Goal: Information Seeking & Learning: Check status

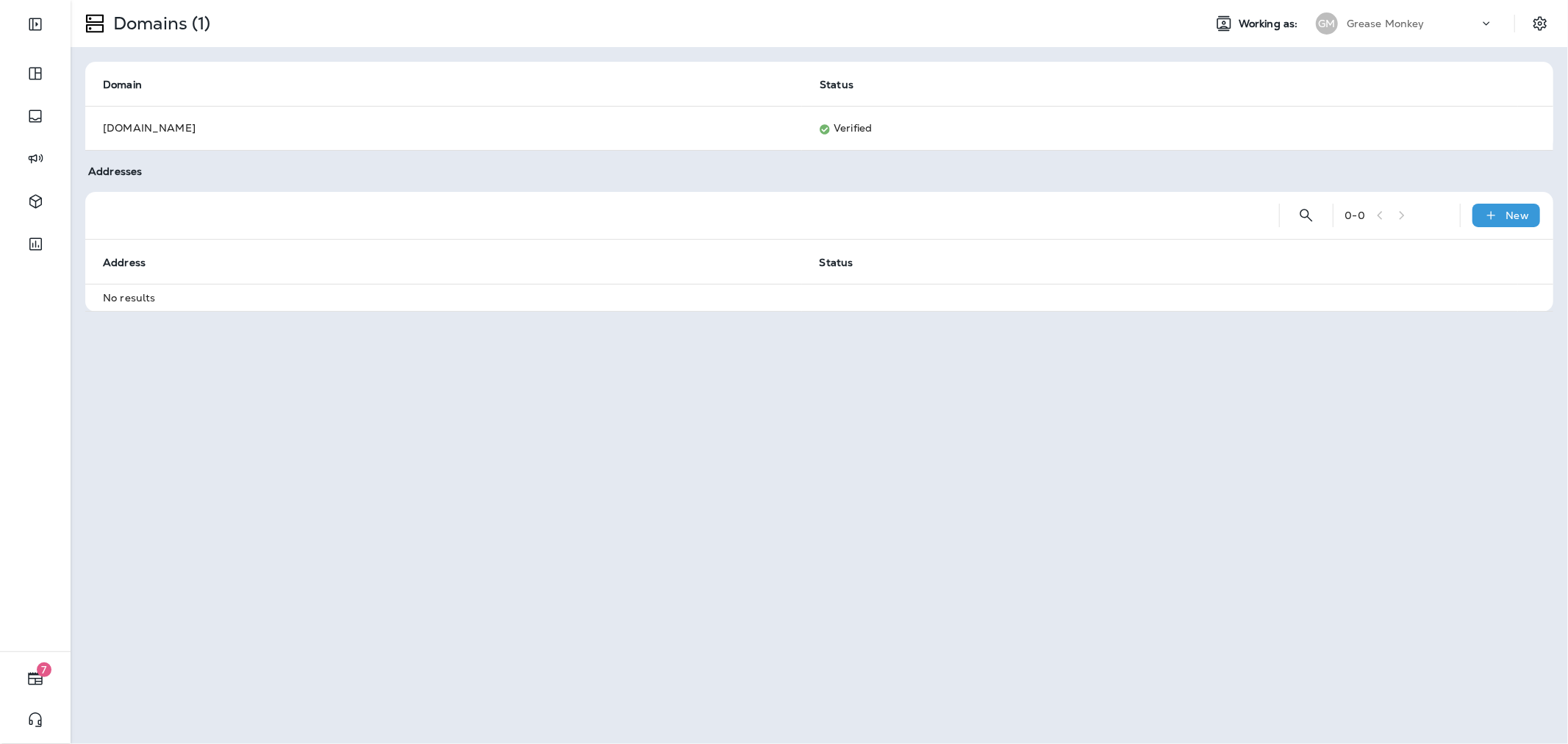
click at [1353, 13] on div "Grease Monkey" at bounding box center [1413, 23] width 132 height 22
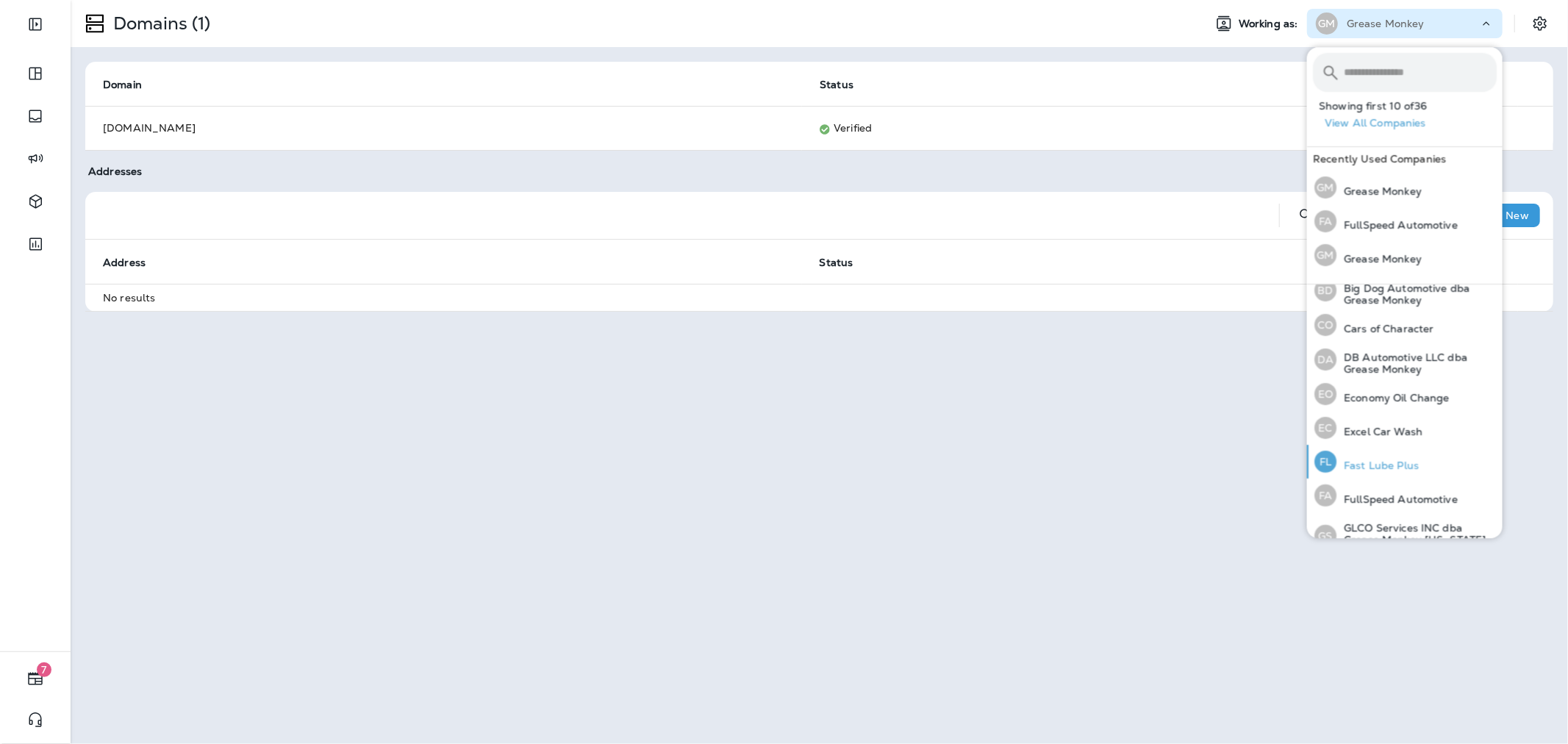
scroll to position [245, 0]
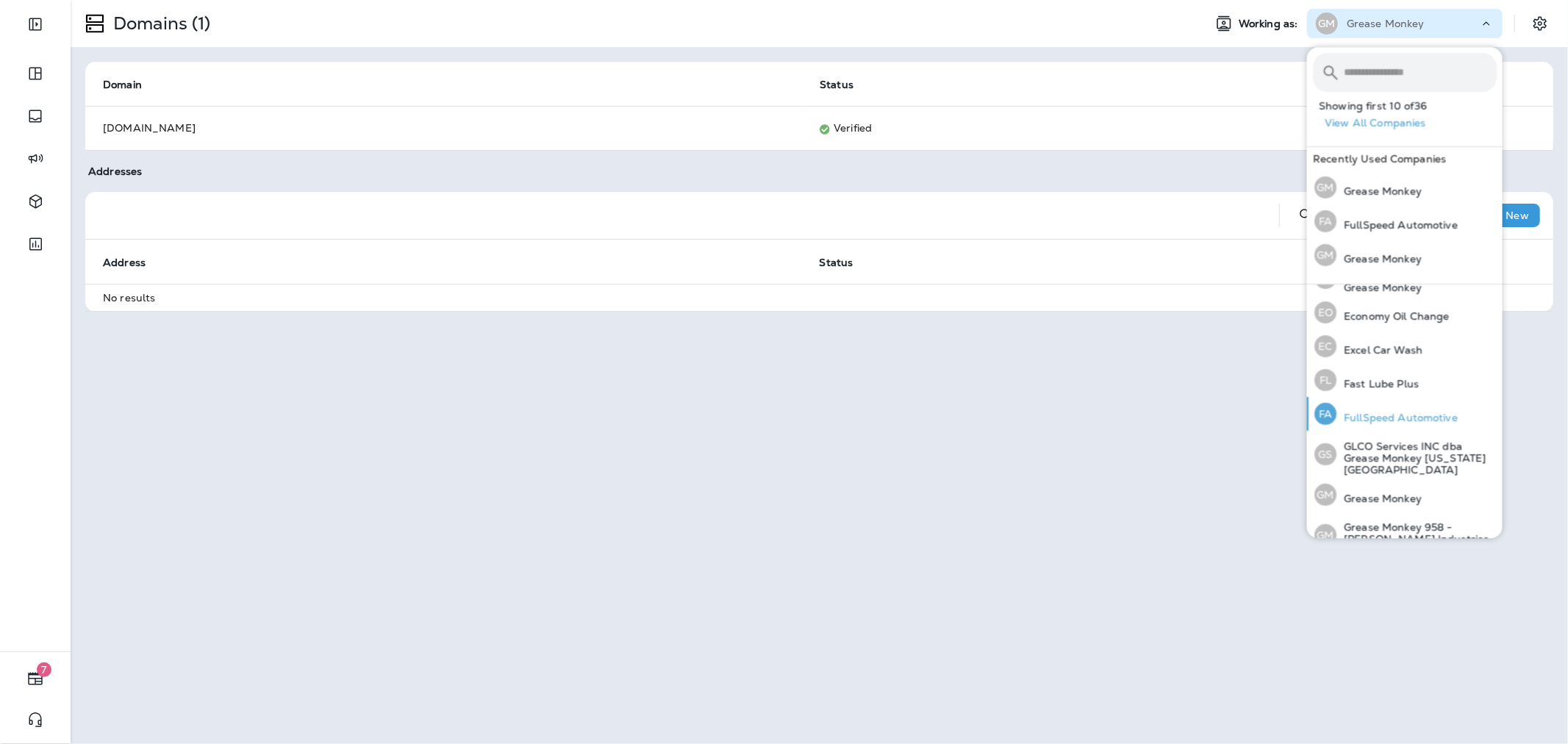
click at [1398, 422] on p "FullSpeed Automotive" at bounding box center [1397, 418] width 122 height 12
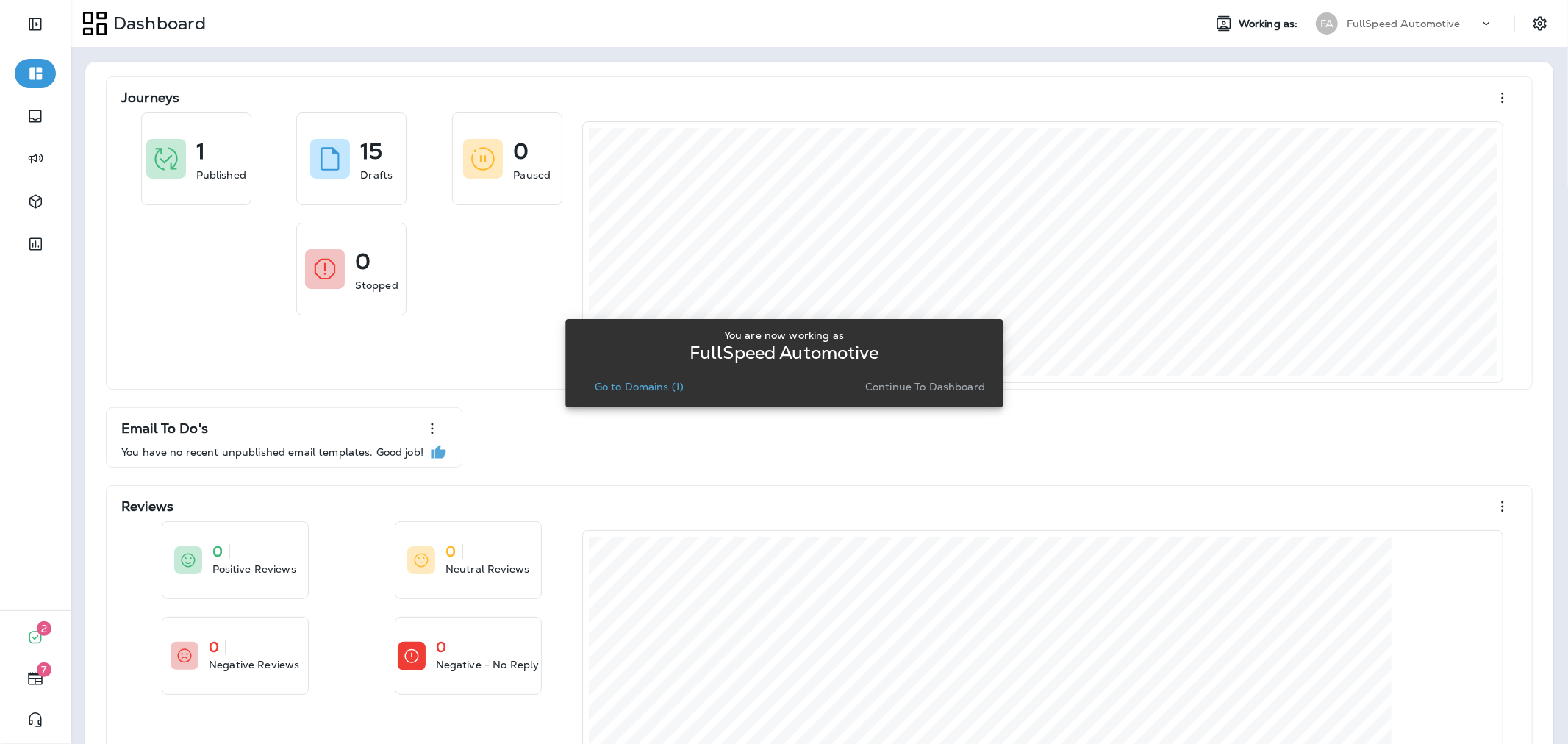
click at [923, 381] on p "Continue to Dashboard" at bounding box center [925, 387] width 120 height 12
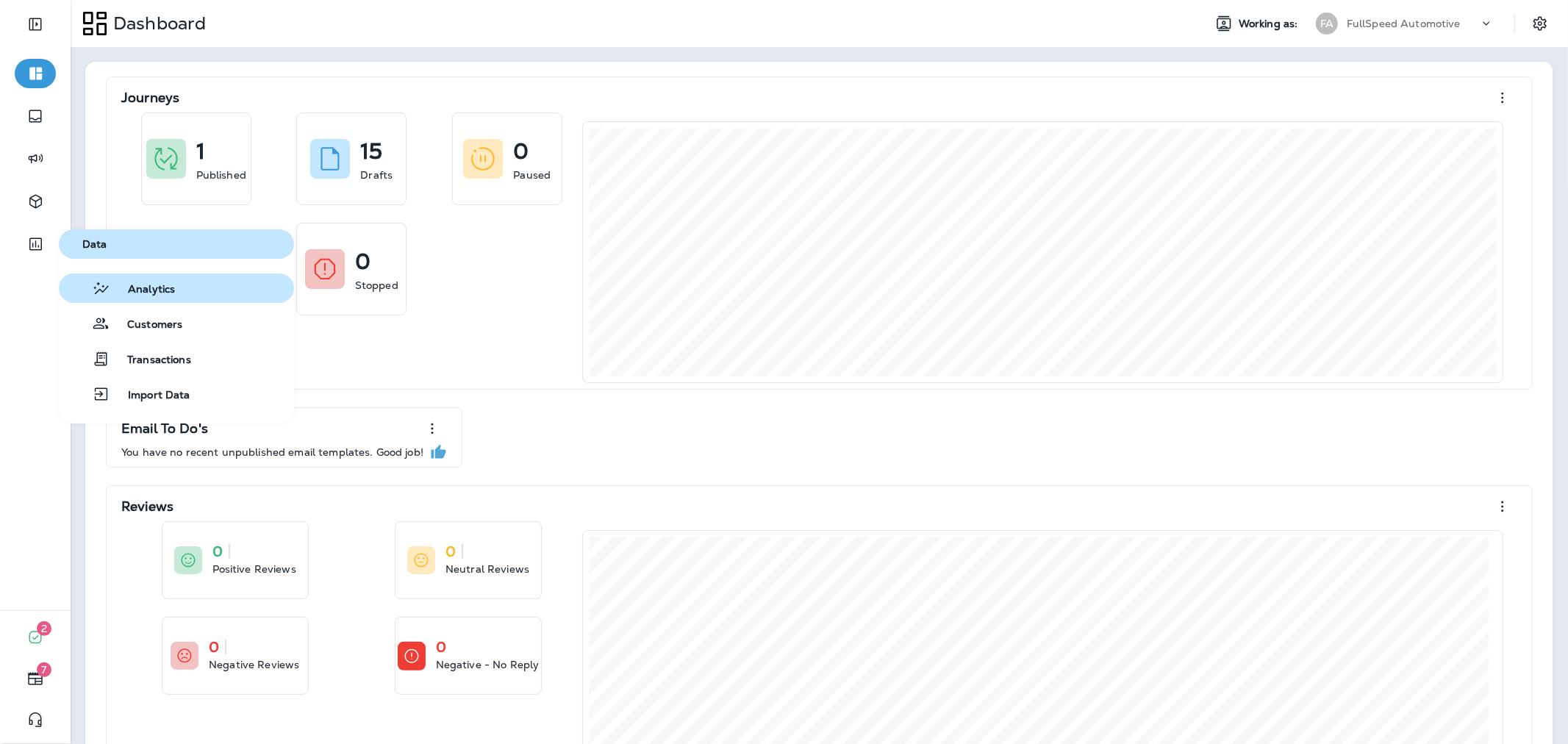
click at [138, 284] on span "Analytics" at bounding box center [143, 290] width 65 height 14
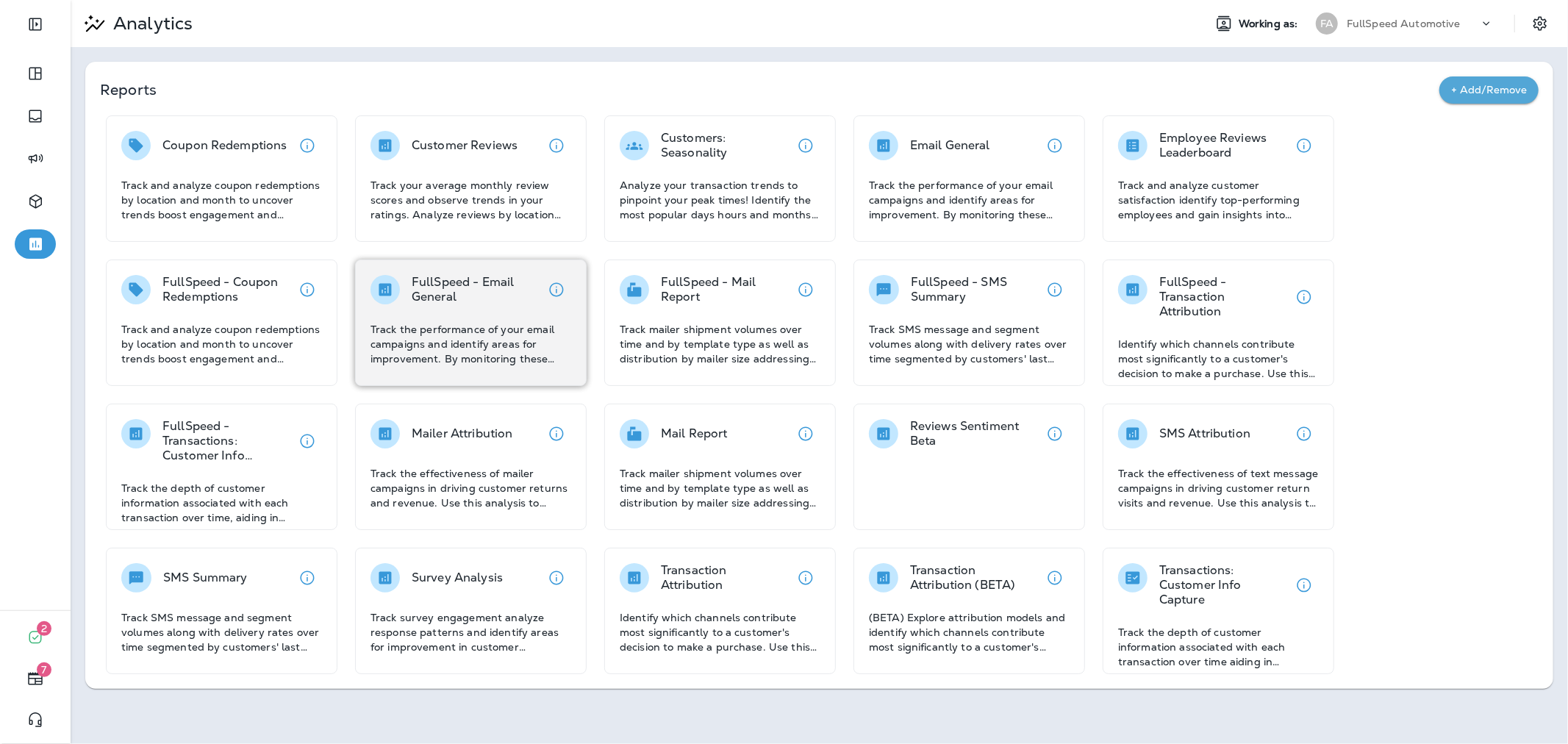
click at [473, 302] on p "FullSpeed - Email General" at bounding box center [476, 289] width 130 height 29
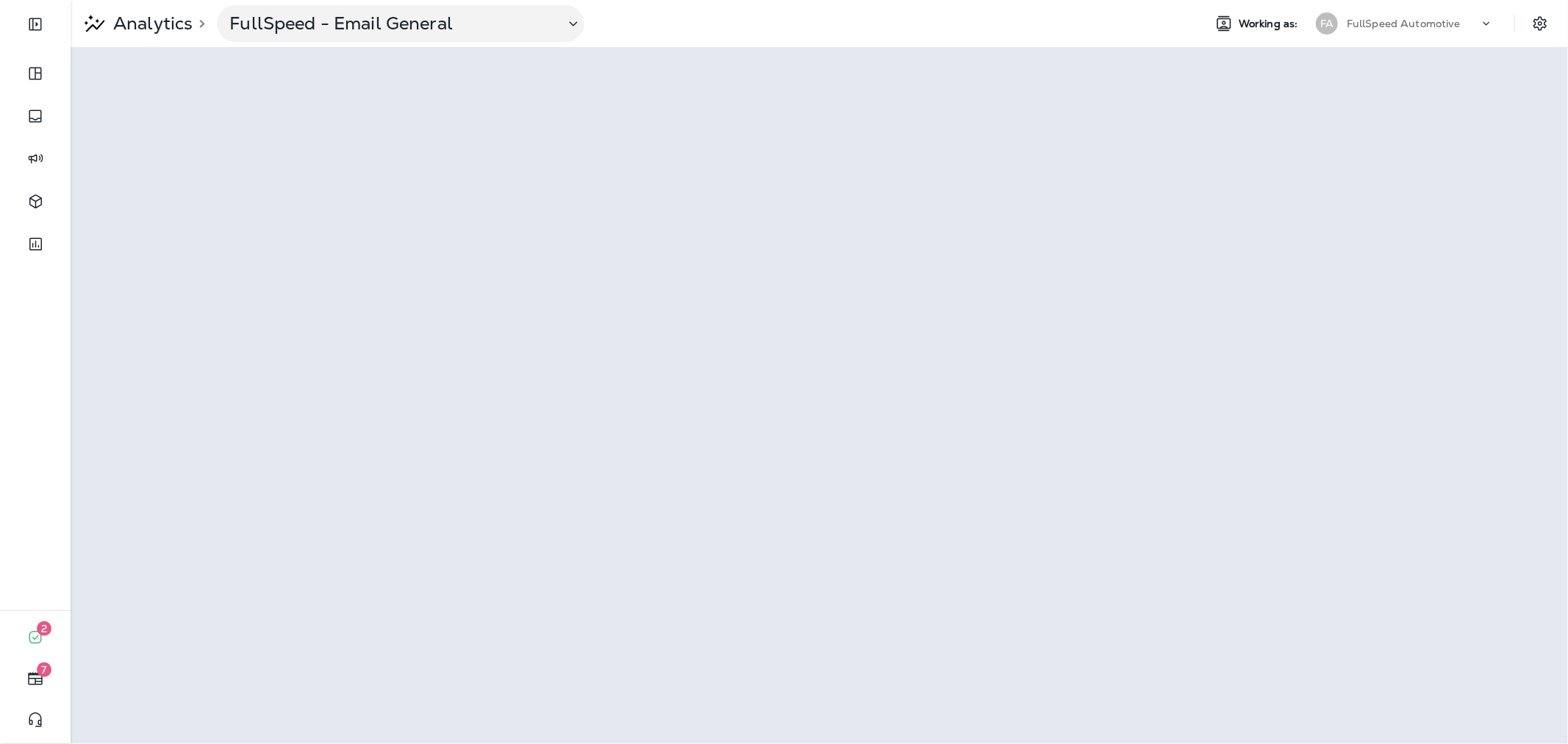
click at [829, 11] on div "Analytics > FullSpeed - Email General" at bounding box center [631, 23] width 1121 height 37
